Goal: Transaction & Acquisition: Purchase product/service

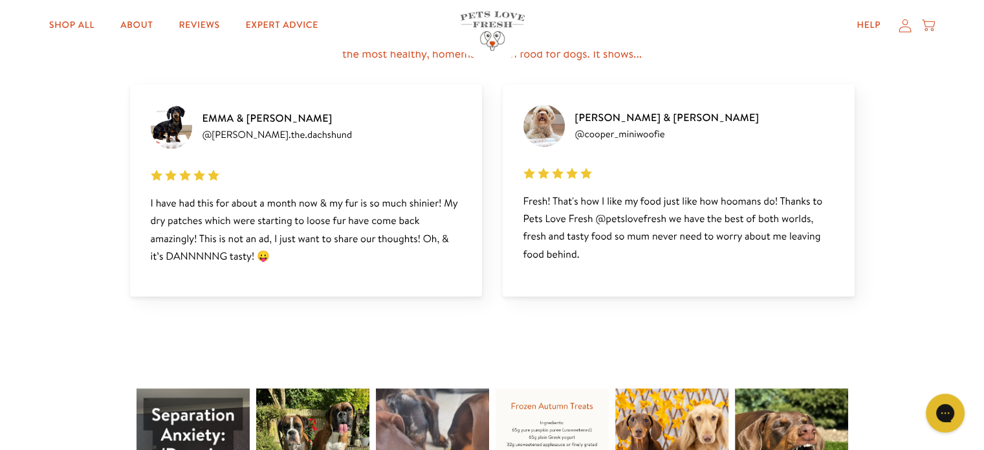
scroll to position [1705, 0]
click at [83, 28] on link "Shop All" at bounding box center [72, 26] width 66 height 26
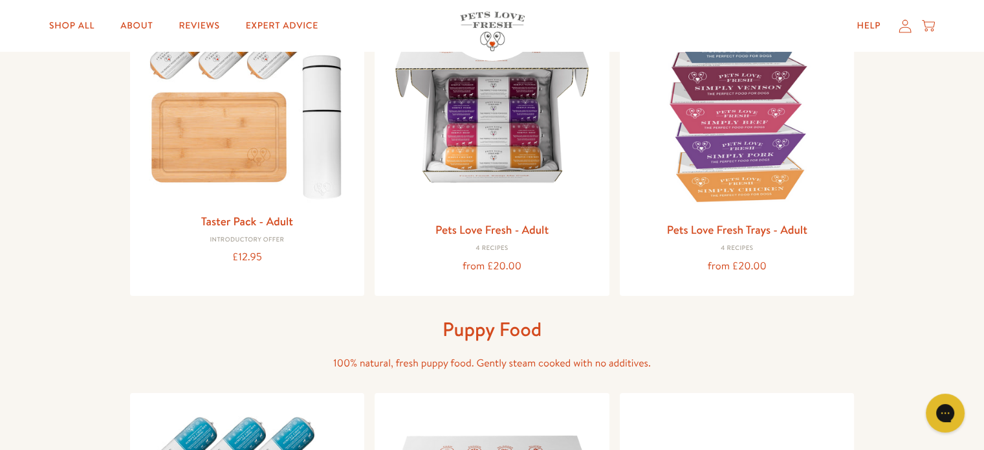
scroll to position [207, 0]
click at [486, 180] on img at bounding box center [492, 106] width 214 height 214
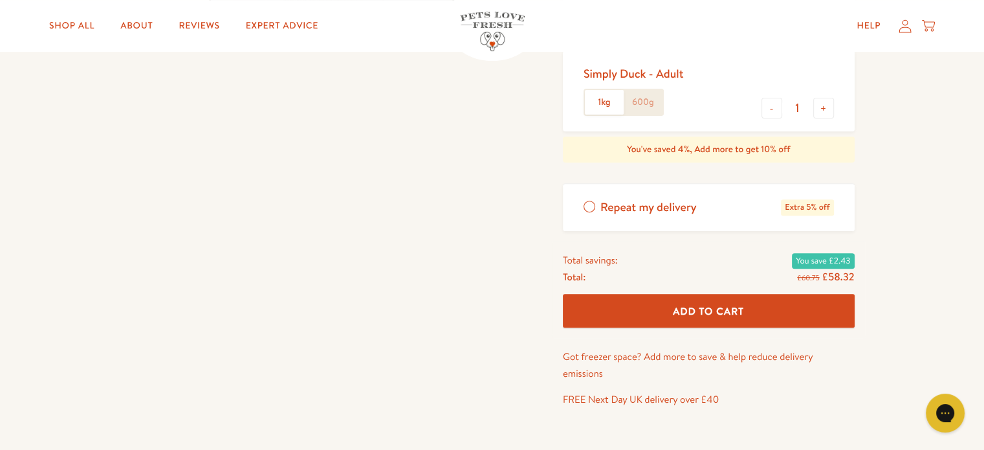
scroll to position [454, 0]
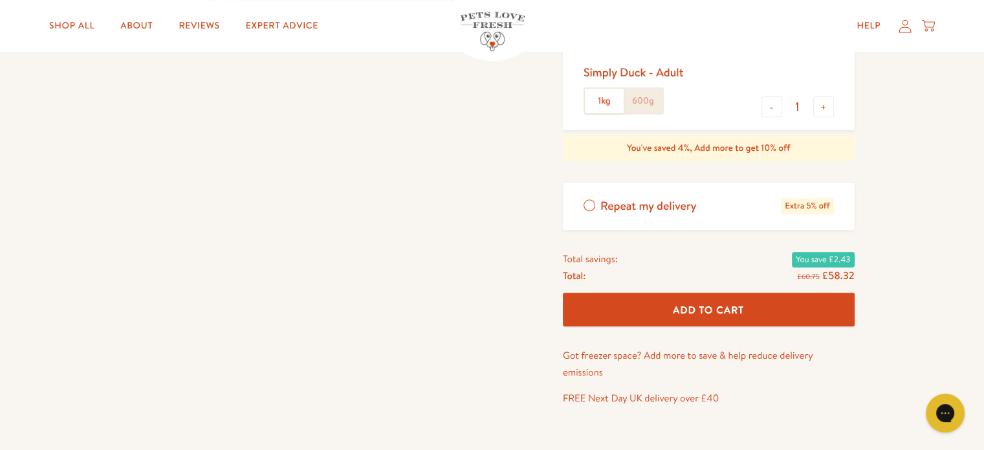
click at [661, 307] on button "Add To Cart" at bounding box center [709, 309] width 292 height 34
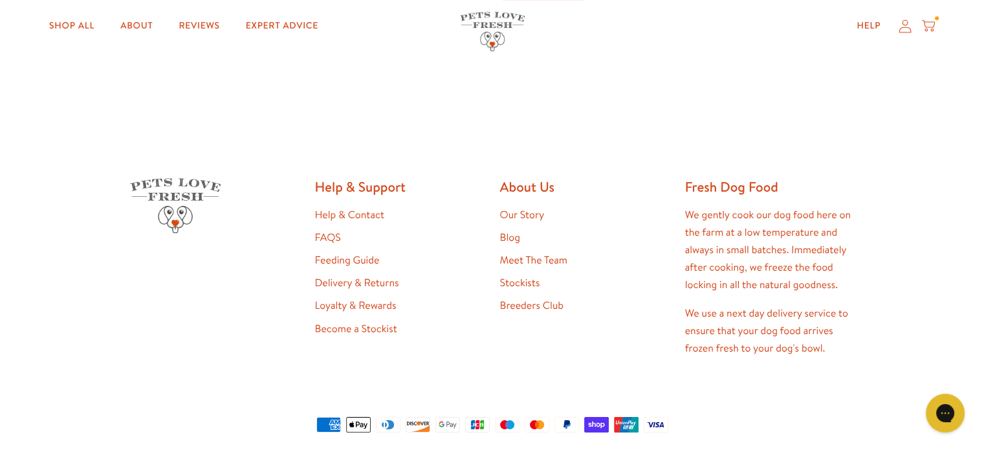
scroll to position [613, 0]
click at [548, 264] on link "Meet The Team" at bounding box center [533, 261] width 67 height 14
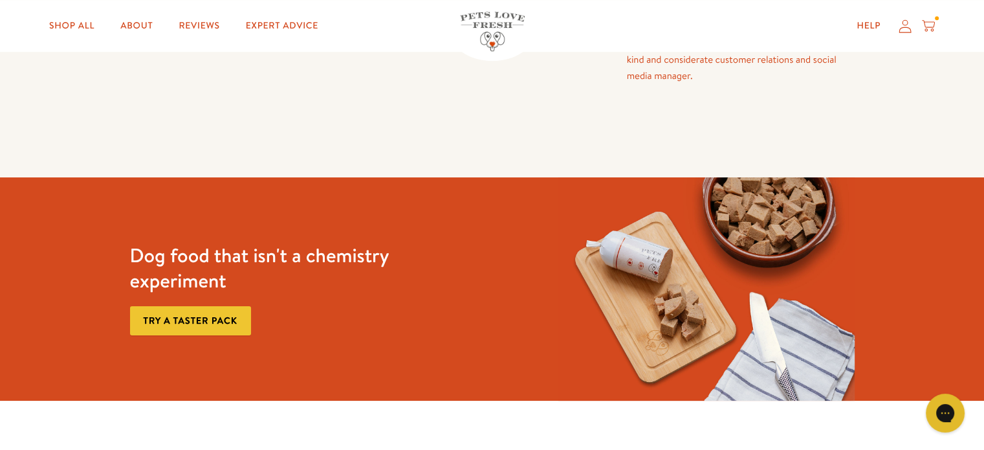
scroll to position [1006, 0]
